Goal: Task Accomplishment & Management: Complete application form

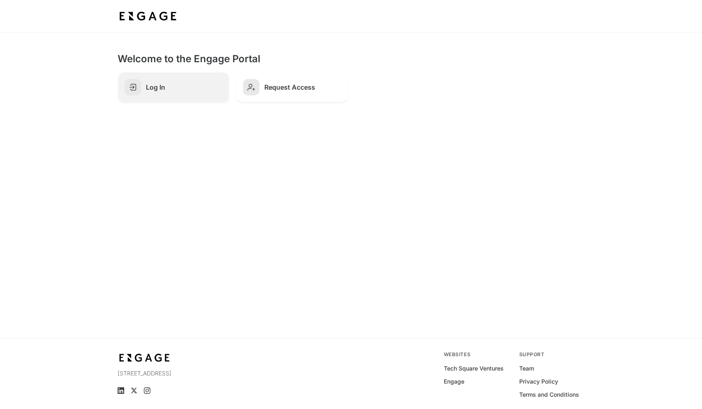
click at [159, 90] on h2 "Log In" at bounding box center [184, 87] width 77 height 8
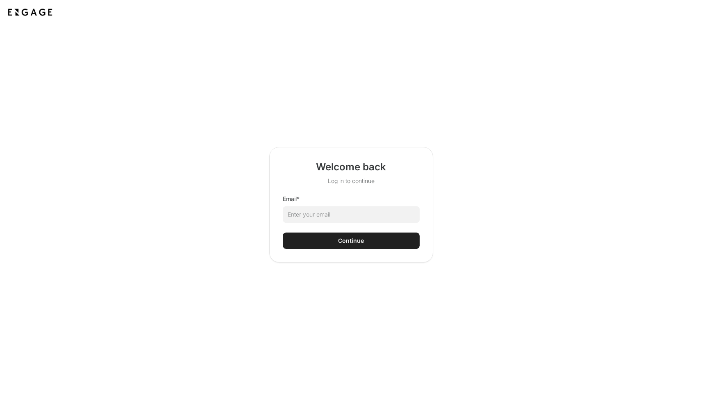
drag, startPoint x: 0, startPoint y: 0, endPoint x: 324, endPoint y: 215, distance: 388.4
click at [324, 215] on html "Welcome back Log in to continue Email * Continue" at bounding box center [351, 204] width 702 height 409
type input "ada"
type input "[PERSON_NAME][EMAIL_ADDRESS]"
click at [338, 238] on button "Continue" at bounding box center [351, 241] width 137 height 16
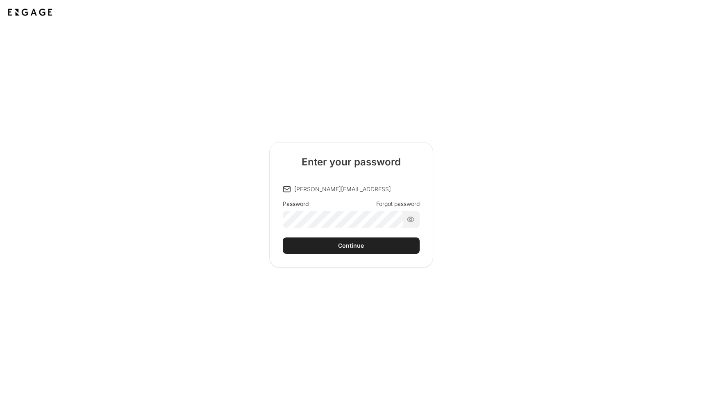
click at [386, 204] on div "Password Forgot password" at bounding box center [351, 214] width 137 height 28
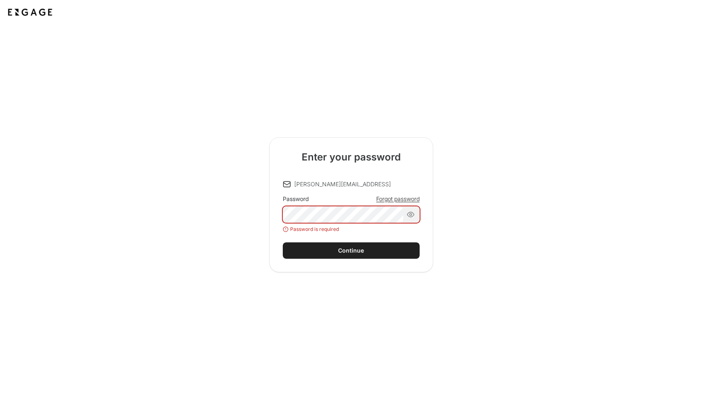
click at [391, 197] on span "Forgot password" at bounding box center [397, 199] width 43 height 8
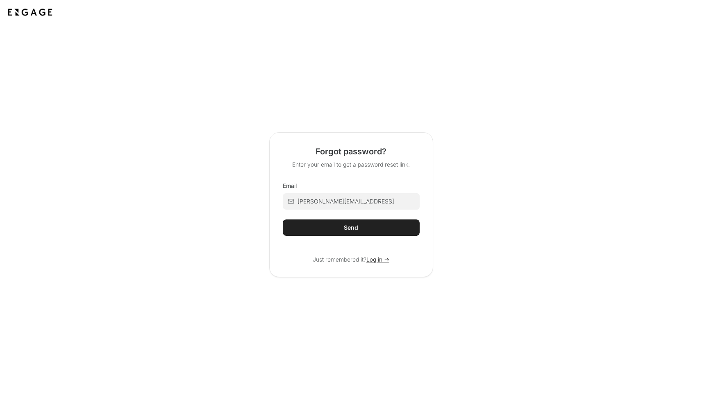
click at [361, 229] on html "Forgot password? Enter your email to get a password reset link. Email adam@bric…" at bounding box center [351, 204] width 702 height 409
click at [352, 227] on div "Send" at bounding box center [351, 228] width 14 height 8
click at [359, 227] on button "Send" at bounding box center [351, 228] width 137 height 16
click at [379, 260] on span "Log in ->" at bounding box center [377, 260] width 23 height 8
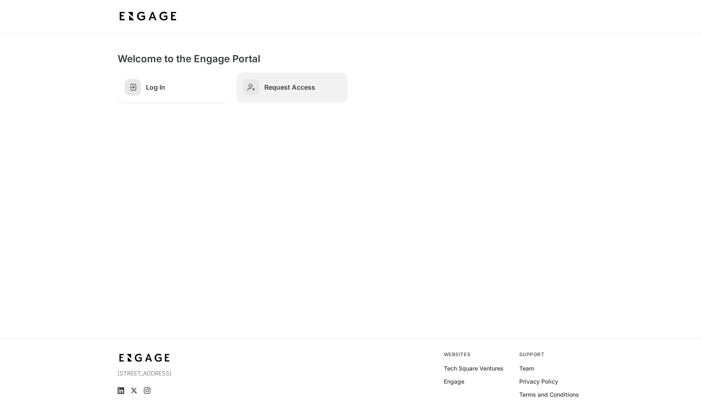
click at [301, 87] on h2 "Request Access" at bounding box center [302, 87] width 77 height 8
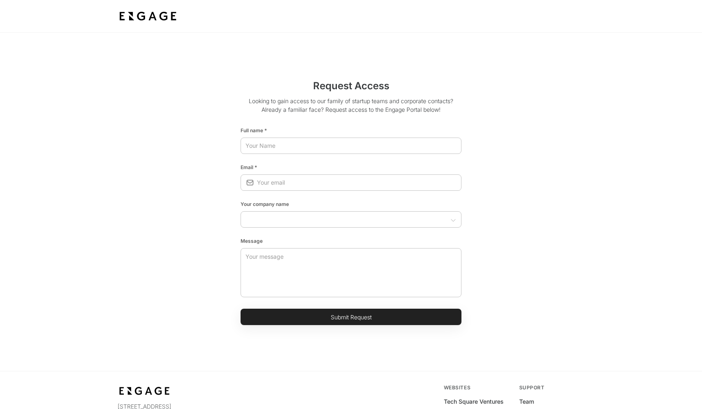
click at [286, 144] on html "Request Access Looking to gain access to our family of startup teams and corpor…" at bounding box center [351, 237] width 702 height 475
click at [293, 147] on html "Request Access Looking to gain access to our family of startup teams and corpor…" at bounding box center [351, 237] width 702 height 475
type input "[PERSON_NAME]"
click at [359, 184] on input "email" at bounding box center [359, 182] width 204 height 15
type input "[PERSON_NAME]@"
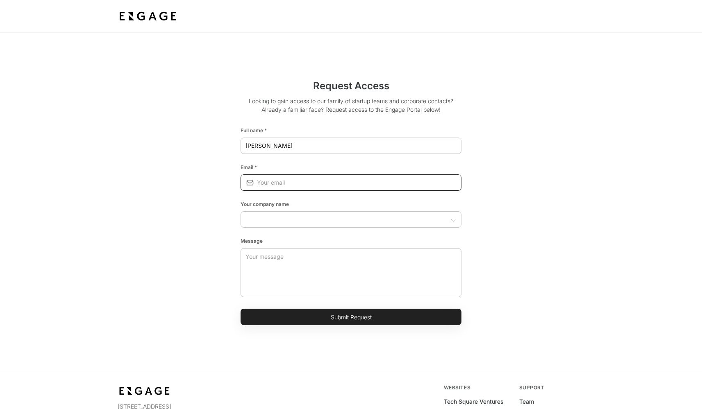
type input "[PERSON_NAME][EMAIL_ADDRESS]"
type input "Bricklayer AI"
click at [528, 228] on div "Request Access Looking to gain access to our family of startup teams and corpor…" at bounding box center [351, 202] width 455 height 260
click at [314, 220] on input "text" at bounding box center [344, 220] width 202 height 8
type input "Bricklayer AI"
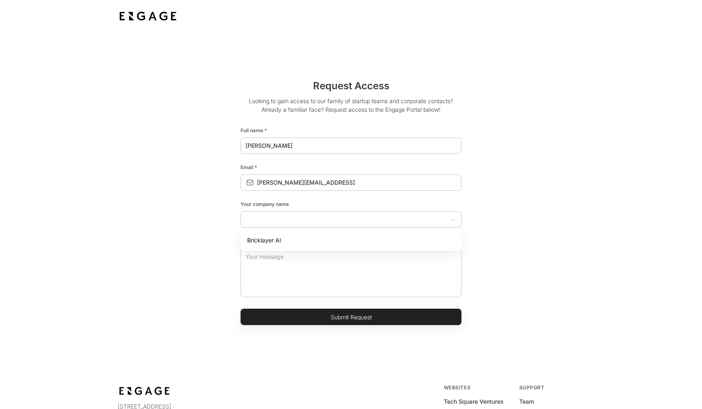
type input "Bricklayer AI"
drag, startPoint x: 539, startPoint y: 231, endPoint x: 510, endPoint y: 249, distance: 34.2
click at [539, 231] on div "Request Access Looking to gain access to our family of startup teams and corpor…" at bounding box center [351, 202] width 455 height 260
click at [303, 223] on input "text" at bounding box center [344, 220] width 202 height 8
type input "Bricklayer AI"
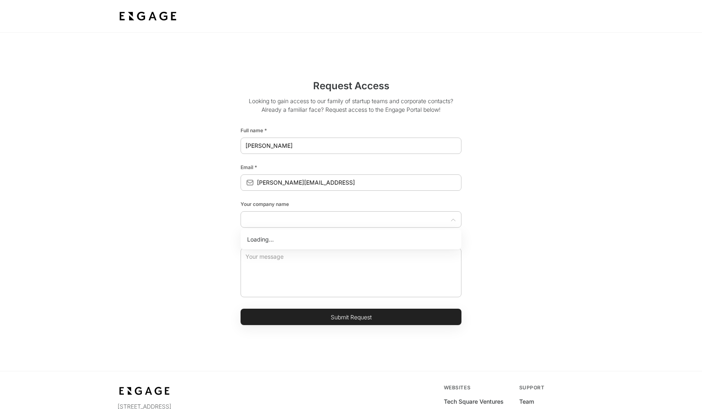
click at [592, 218] on section "Request Access Looking to gain access to our family of startup teams and corpor…" at bounding box center [351, 202] width 702 height 338
click at [450, 221] on icon "Open" at bounding box center [453, 220] width 7 height 7
click at [279, 243] on li "Bricklayer AI" at bounding box center [350, 240] width 221 height 15
type input "Bricklayer AI"
click at [585, 216] on section "Request Access Looking to gain access to our family of startup teams and corpor…" at bounding box center [351, 202] width 702 height 338
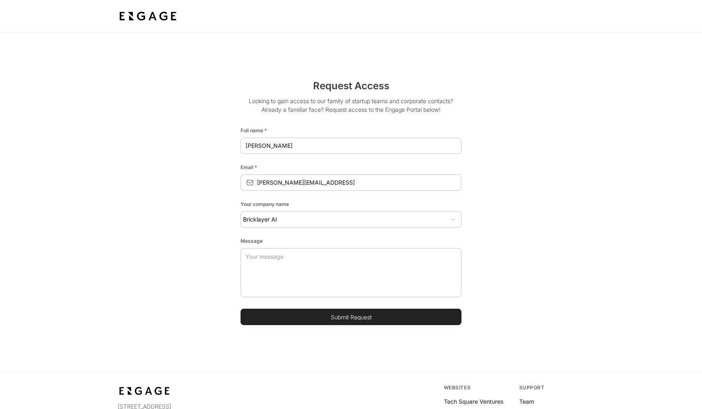
click at [354, 318] on button "Submit Request" at bounding box center [350, 317] width 221 height 16
